Goal: Task Accomplishment & Management: Complete application form

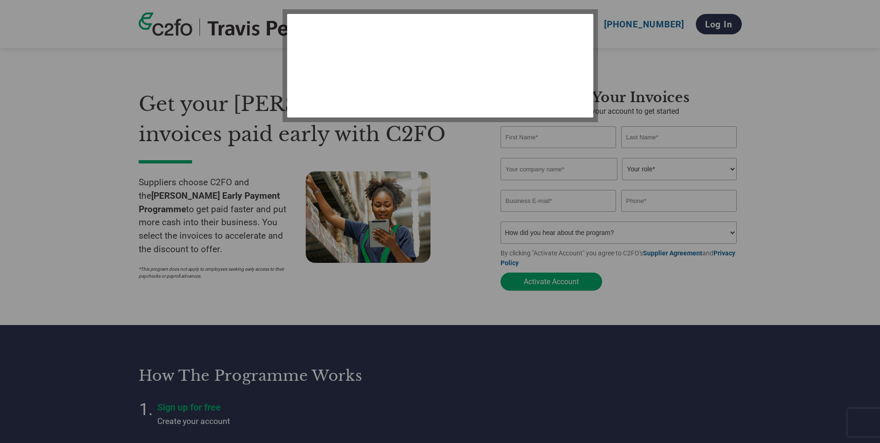
select select "en-[GEOGRAPHIC_DATA]"
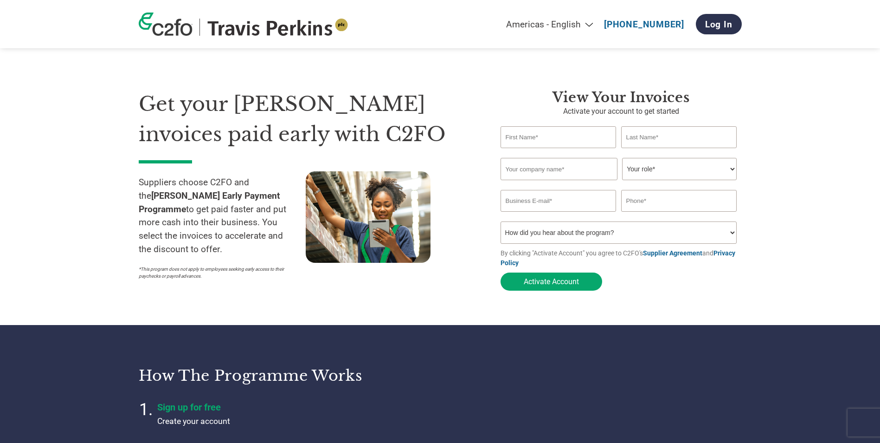
click at [535, 134] on input "text" at bounding box center [559, 137] width 116 height 22
type input "Miles"
type input "Simpson"
type input "milessimpson@hotmail.com"
type input "07984633337"
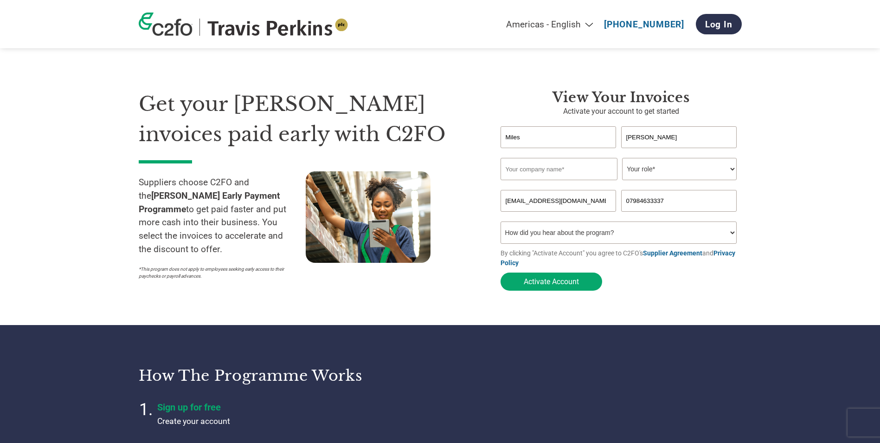
click at [593, 201] on input "milessimpson@hotmail.com" at bounding box center [559, 201] width 116 height 22
drag, startPoint x: 593, startPoint y: 201, endPoint x: 444, endPoint y: 214, distance: 149.5
click at [444, 214] on div "Get your Travis Perkins invoices paid early with C2FO Suppliers choose C2FO and…" at bounding box center [440, 173] width 603 height 243
click at [536, 206] on input "email" at bounding box center [559, 201] width 116 height 22
type input "Miles.Simpson@macgregorsupplies.co.uk"
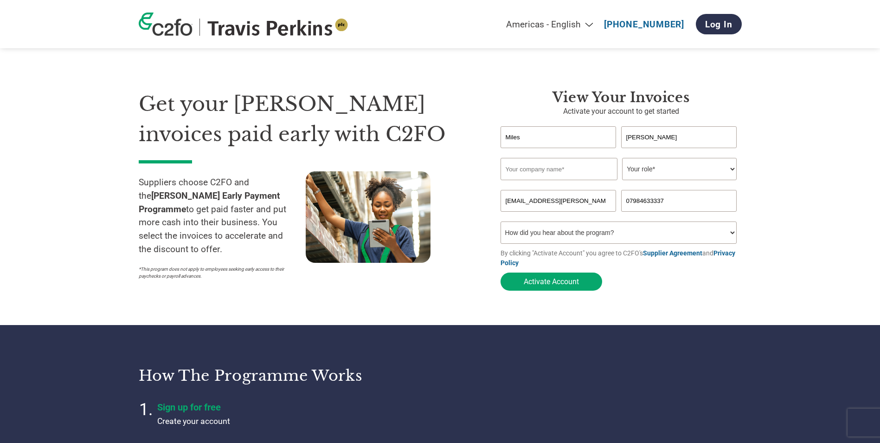
type input "MacGregor Industrial Supplies"
click at [734, 173] on select "Your role* CFO Controller Credit Manager Finance Director Treasurer CEO Preside…" at bounding box center [679, 169] width 115 height 22
select select "OTHER"
click at [622, 159] on select "Your role* CFO Controller Credit Manager Finance Director Treasurer CEO Preside…" at bounding box center [679, 169] width 115 height 22
click at [730, 233] on select "How did you hear about the program? Received a letter Email Social Media Online…" at bounding box center [619, 232] width 237 height 22
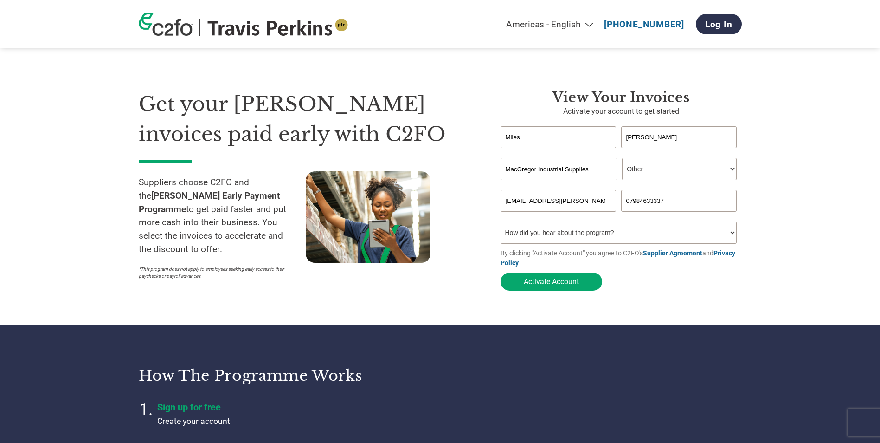
select select "Email"
click at [501, 224] on select "How did you hear about the program? Received a letter Email Social Media Online…" at bounding box center [619, 232] width 237 height 22
click at [535, 281] on button "Activate Account" at bounding box center [552, 281] width 102 height 18
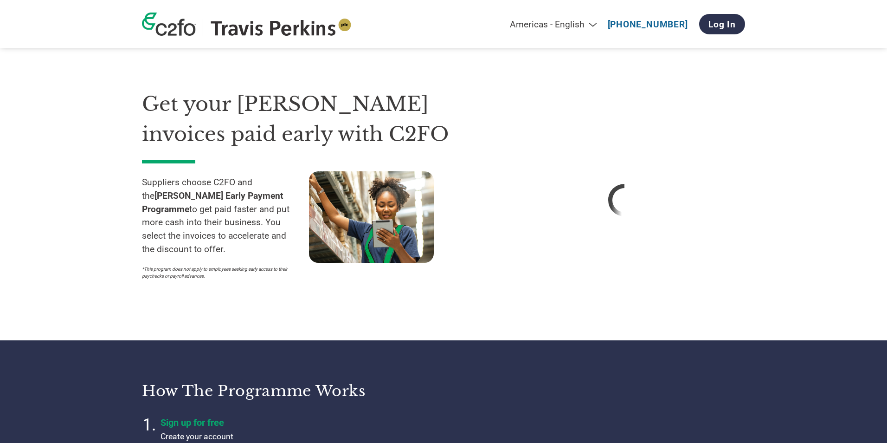
select select "en-[GEOGRAPHIC_DATA]"
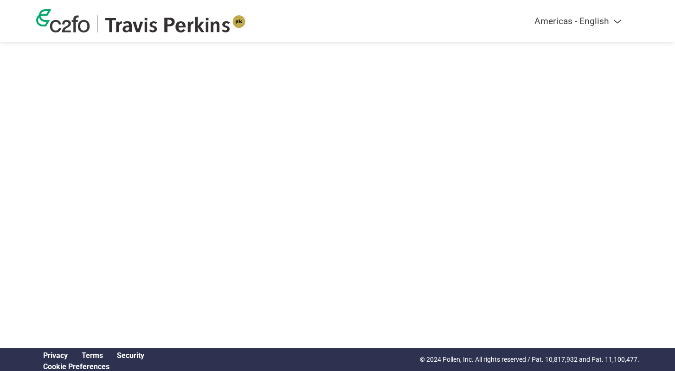
select select "en-[GEOGRAPHIC_DATA]"
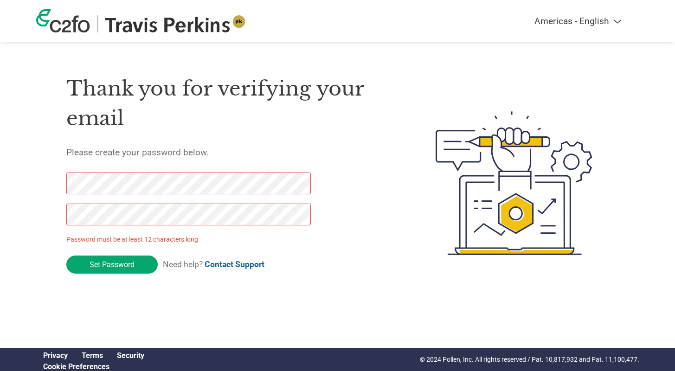
drag, startPoint x: 111, startPoint y: 262, endPoint x: -47, endPoint y: 187, distance: 175.4
click at [0, 187] on html "Americas - English Américas - Español [GEOGRAPHIC_DATA] - Português Amériques -…" at bounding box center [337, 165] width 675 height 330
click at [114, 258] on input "Set Password" at bounding box center [111, 265] width 91 height 18
